Goal: Find specific page/section: Find specific page/section

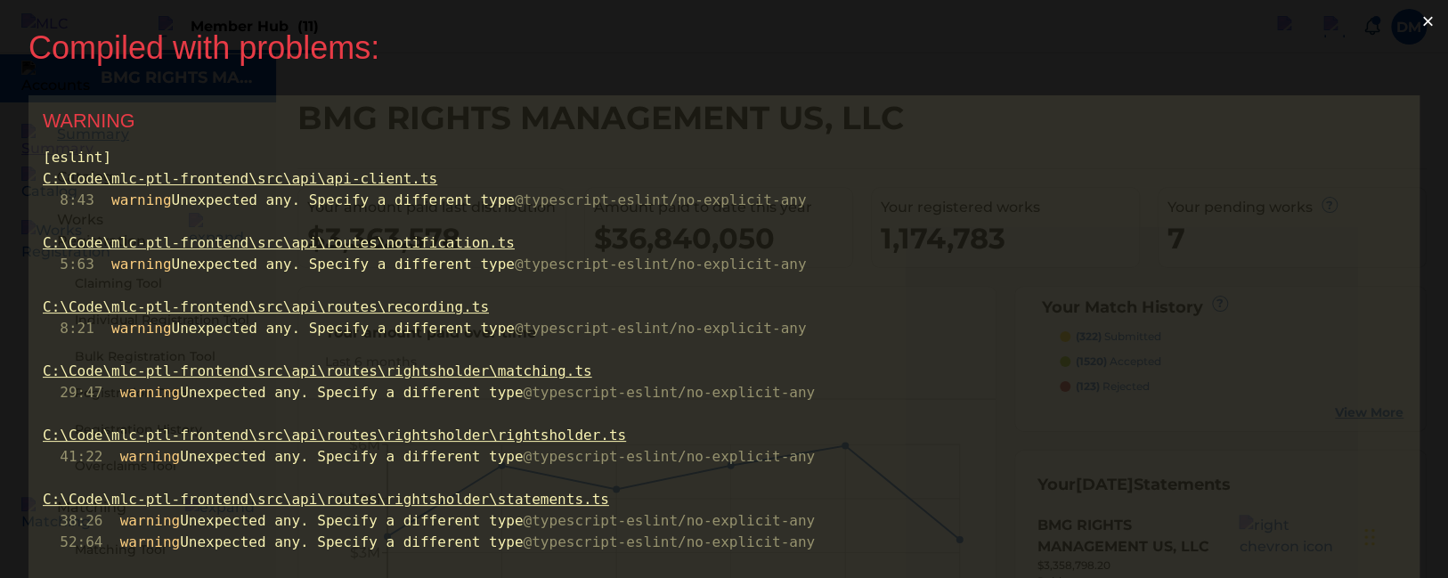
click at [1413, 27] on button "×" at bounding box center [1427, 21] width 41 height 43
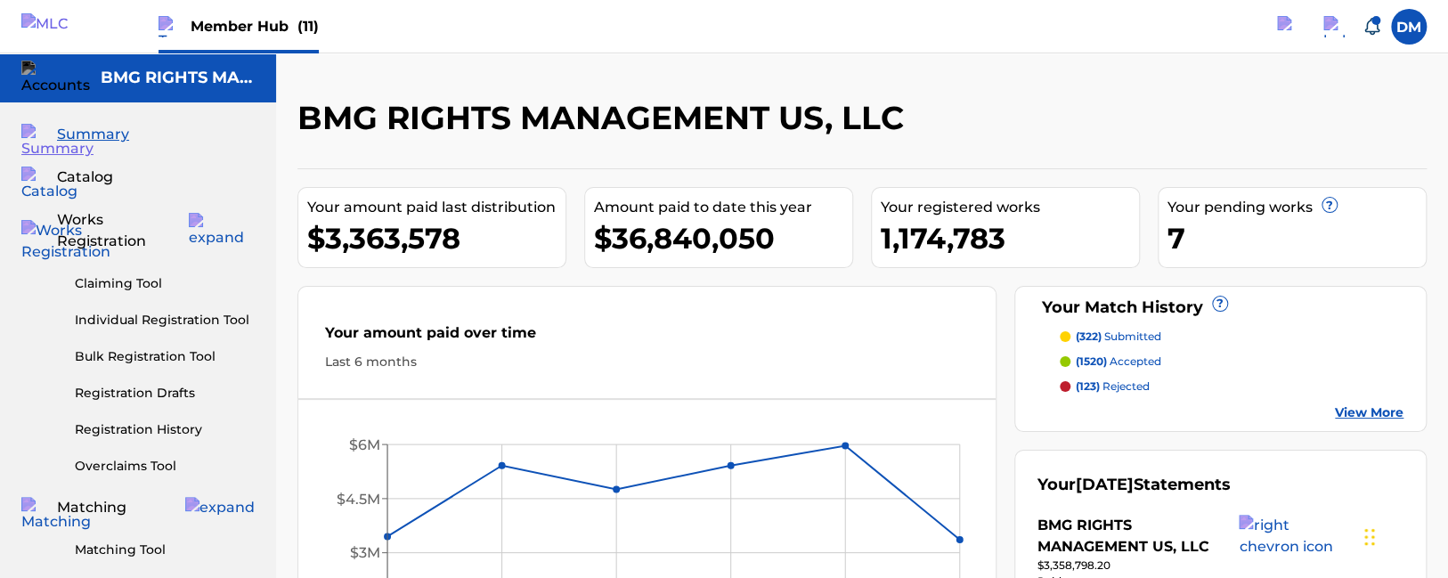
click at [52, 23] on img at bounding box center [55, 26] width 69 height 26
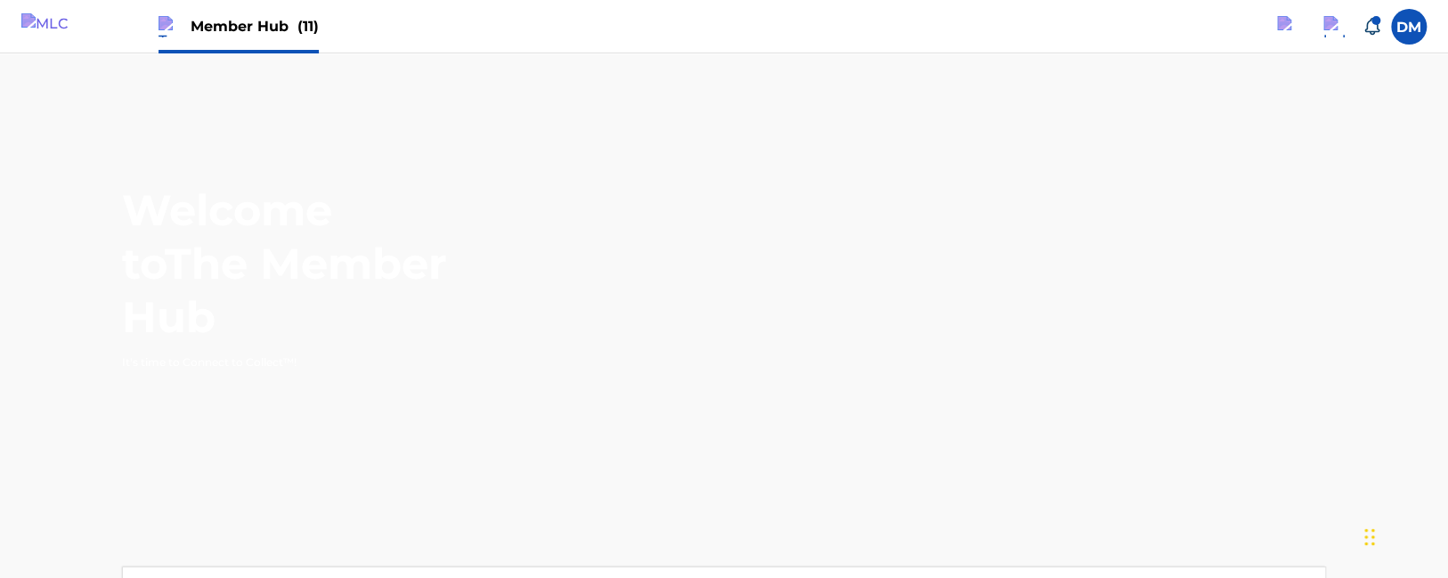
scroll to position [281, 0]
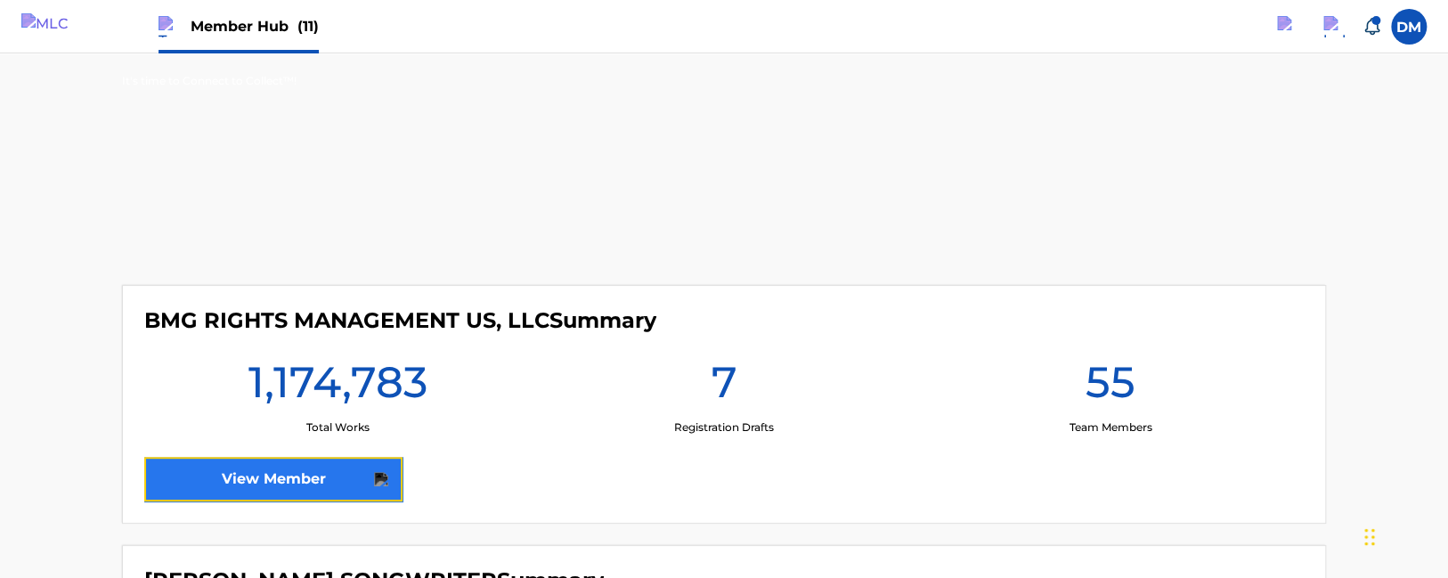
click at [344, 471] on link "View Member" at bounding box center [273, 479] width 258 height 45
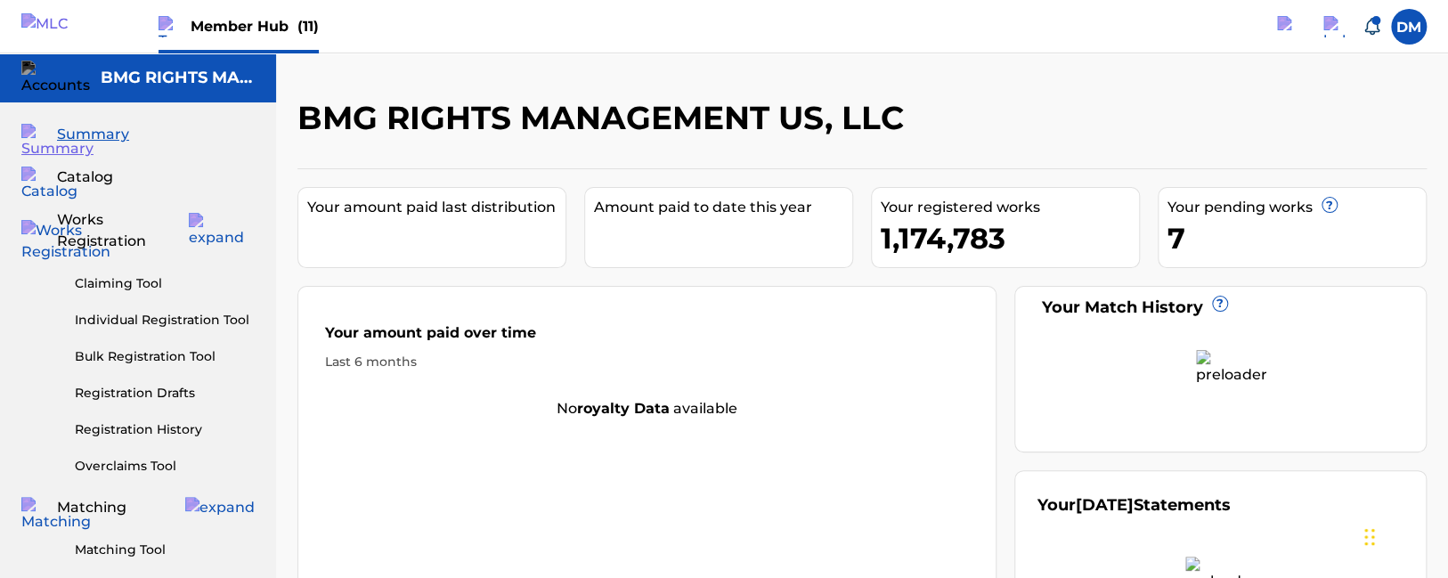
click at [63, 28] on img at bounding box center [55, 26] width 69 height 26
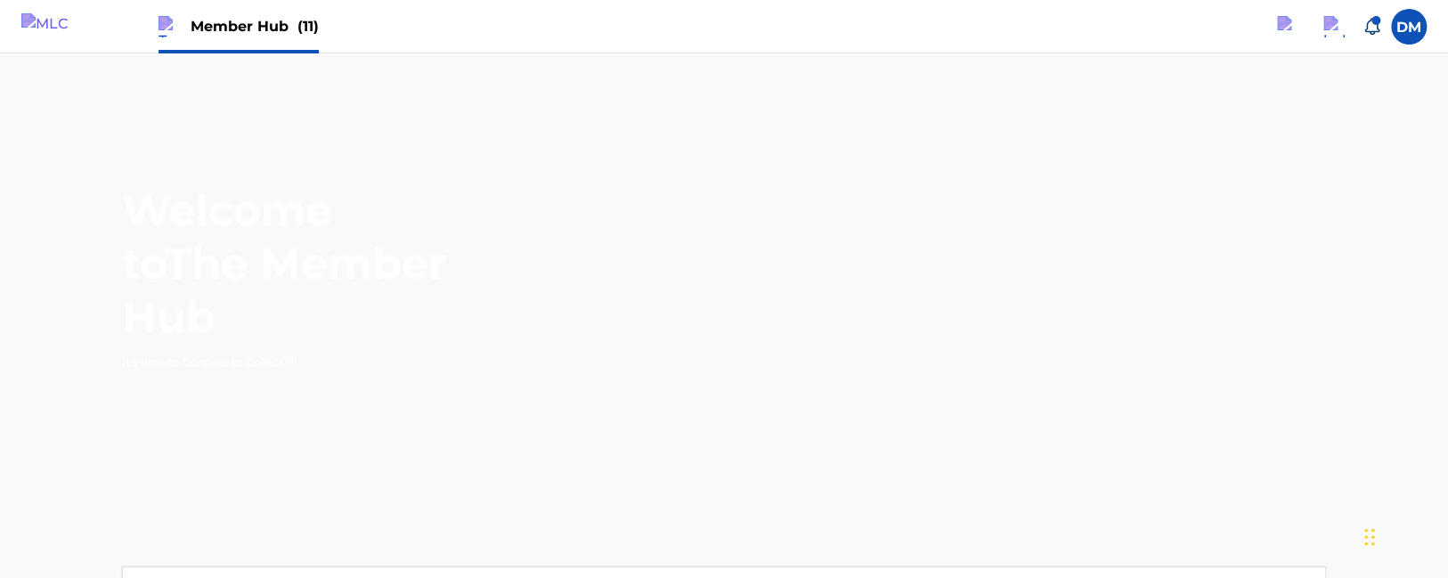
scroll to position [188, 0]
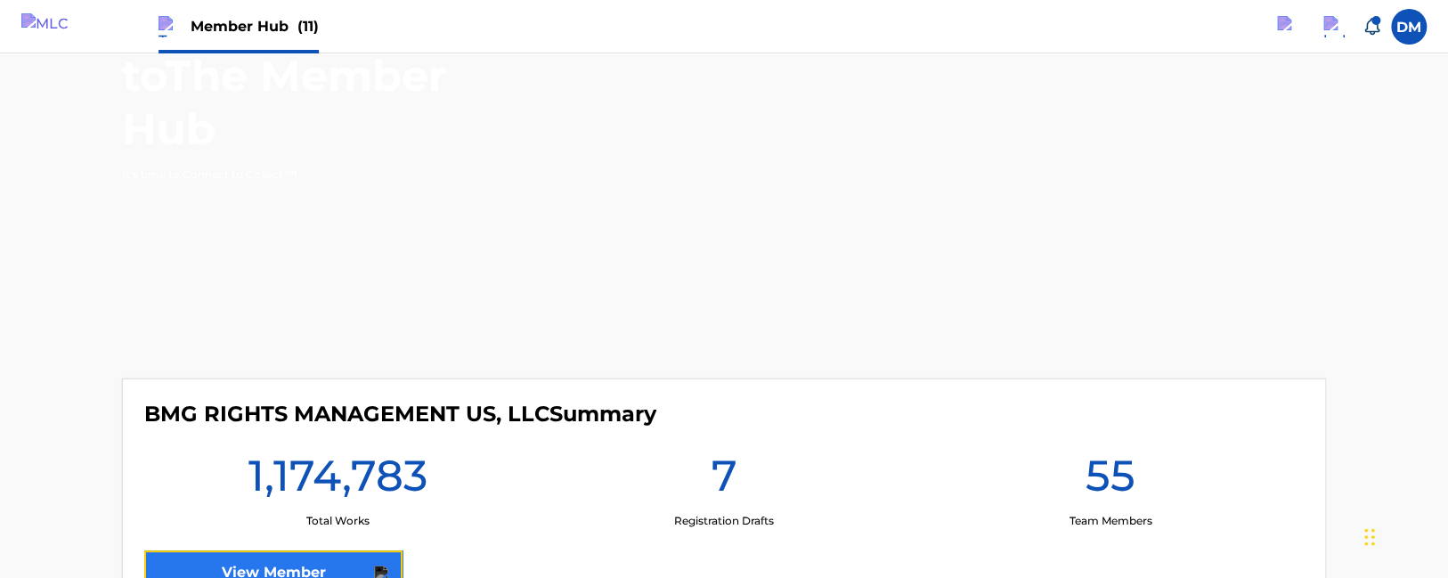
click at [281, 560] on link "View Member" at bounding box center [273, 572] width 258 height 45
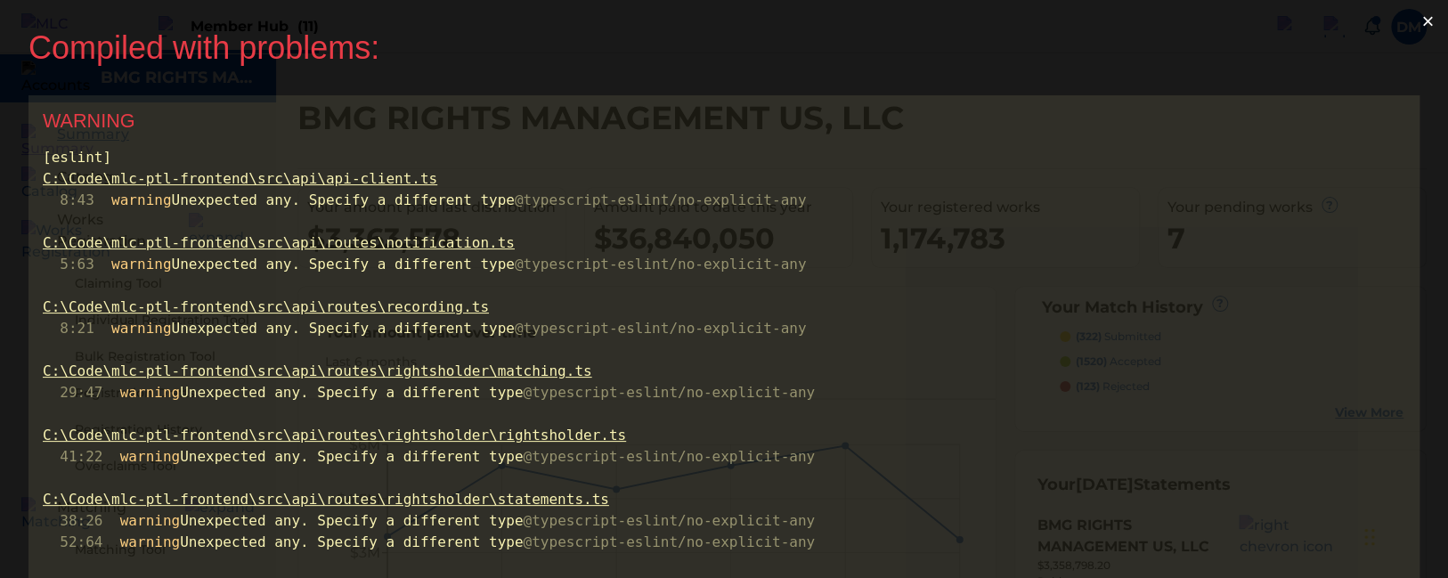
drag, startPoint x: 969, startPoint y: 389, endPoint x: 609, endPoint y: 60, distance: 487.8
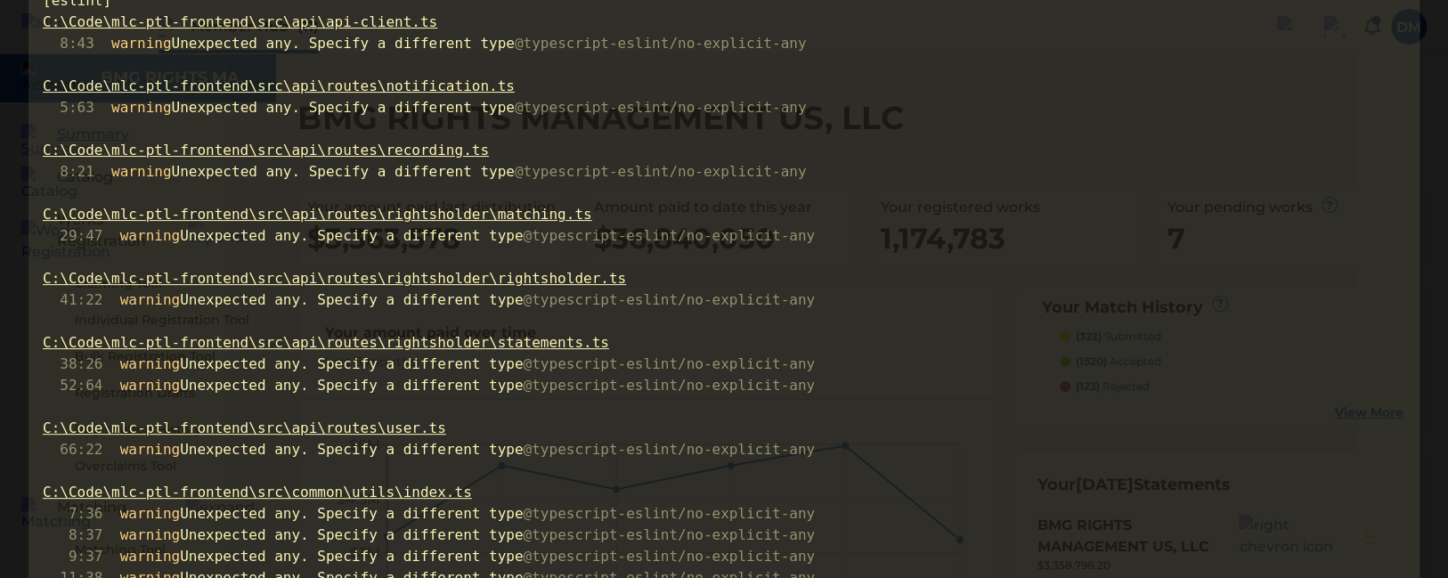
scroll to position [321, 0]
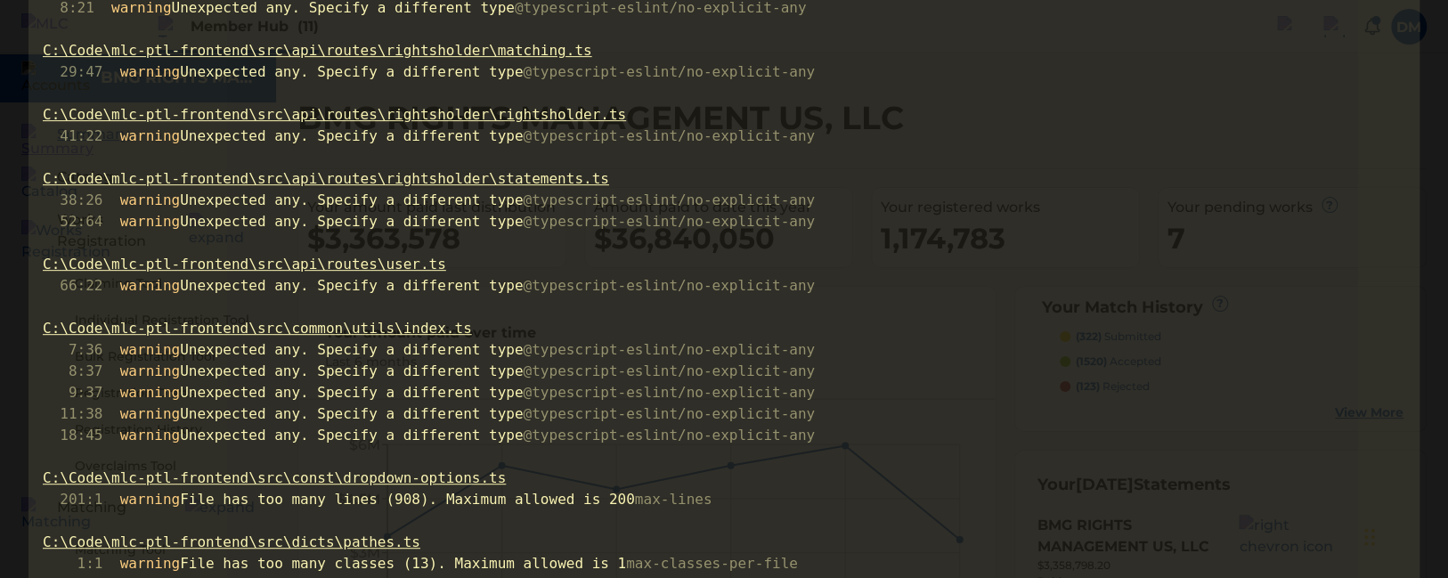
drag, startPoint x: 400, startPoint y: 49, endPoint x: 21, endPoint y: 53, distance: 378.4
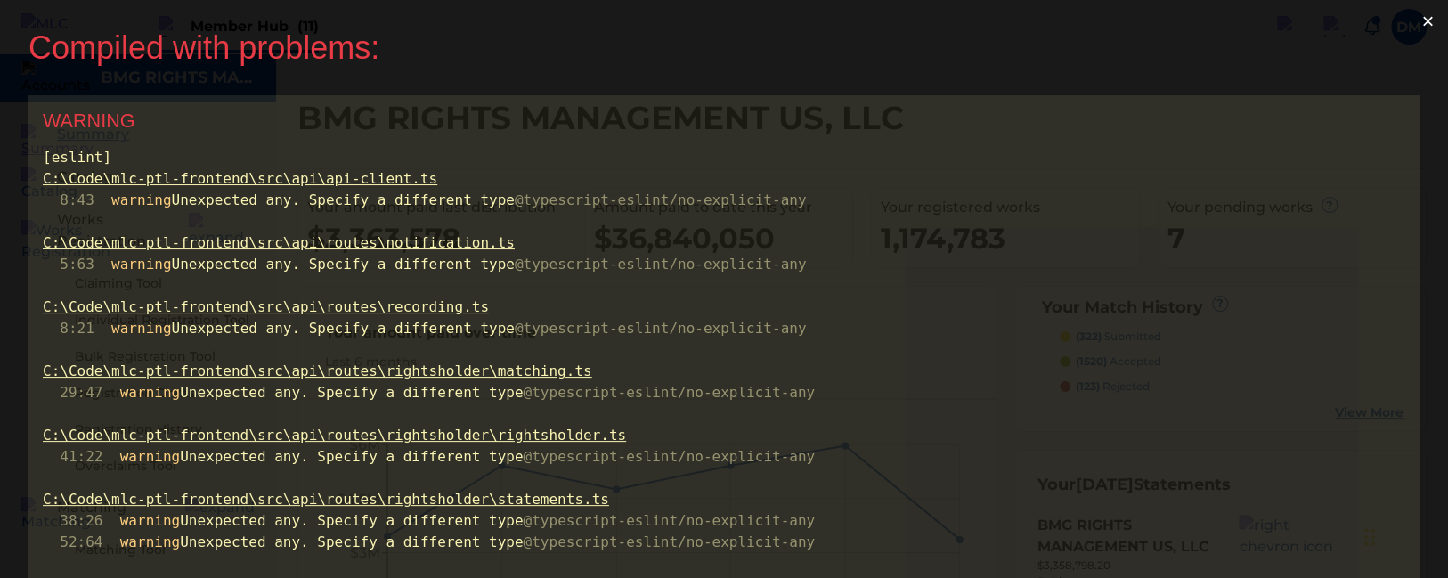
click at [182, 49] on div "Compiled with problems:" at bounding box center [709, 47] width 1362 height 38
